Goal: Ask a question

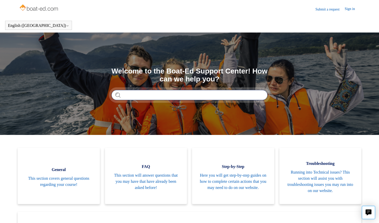
click at [182, 95] on input "Search" at bounding box center [189, 95] width 156 height 10
type input "**********"
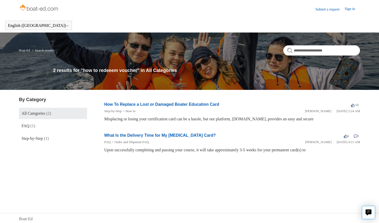
click at [30, 10] on img at bounding box center [39, 8] width 41 height 10
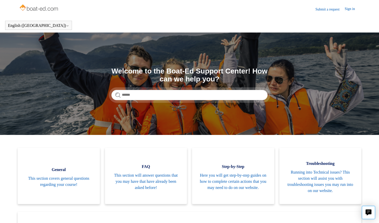
click at [42, 9] on img at bounding box center [39, 8] width 41 height 10
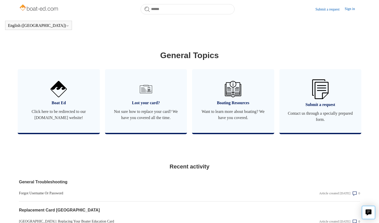
scroll to position [273, 0]
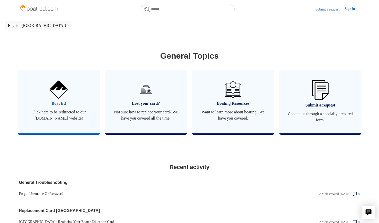
click at [55, 102] on span "Boat Ed" at bounding box center [58, 103] width 67 height 6
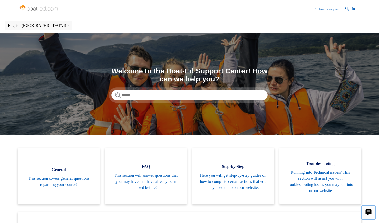
click at [370, 210] on icon "Live chat" at bounding box center [369, 212] width 6 height 5
